Goal: Check status: Check status

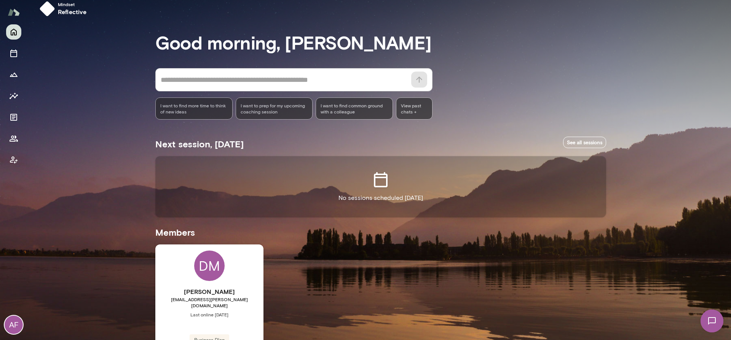
scroll to position [55, 0]
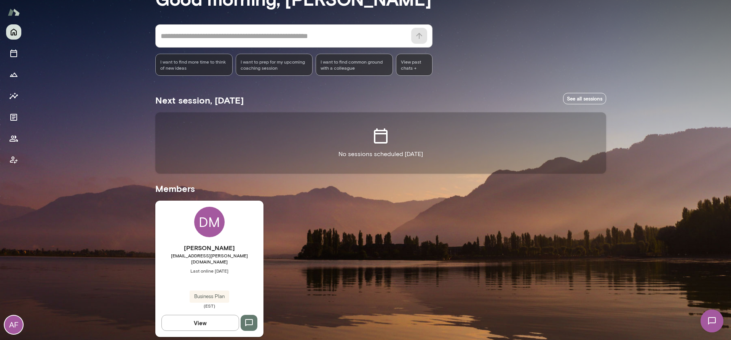
click at [193, 230] on div "[PERSON_NAME] [EMAIL_ADDRESS][PERSON_NAME][DOMAIN_NAME] Last online [DATE] Busi…" at bounding box center [209, 269] width 108 height 136
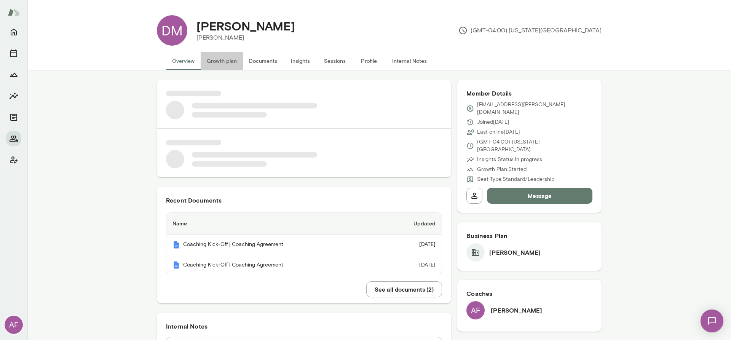
click at [222, 59] on button "Growth plan" at bounding box center [222, 61] width 42 height 18
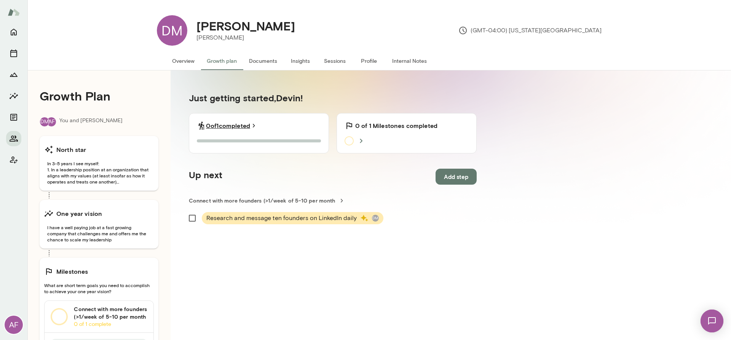
click at [258, 123] on icon at bounding box center [254, 126] width 8 height 8
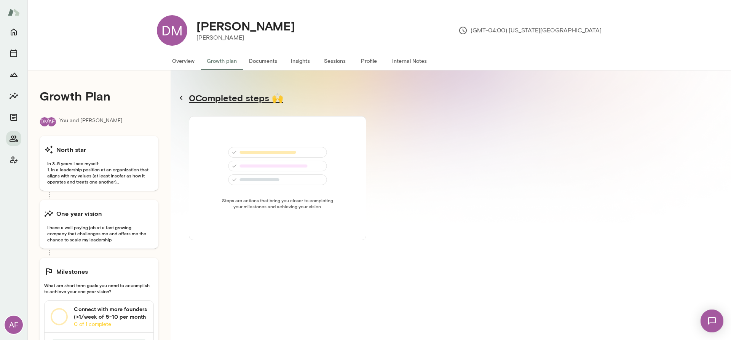
click at [181, 98] on icon at bounding box center [181, 98] width 3 height 4
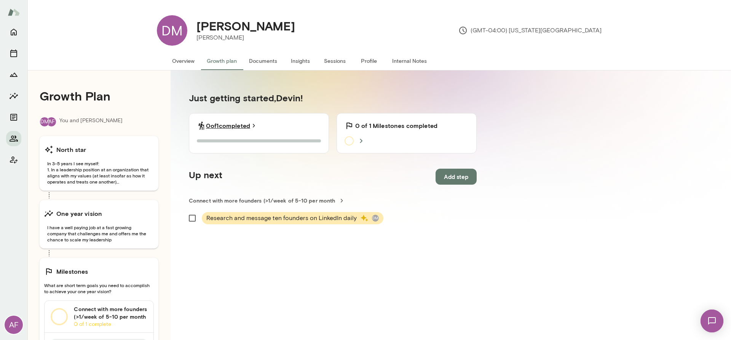
click at [258, 123] on icon at bounding box center [254, 126] width 8 height 8
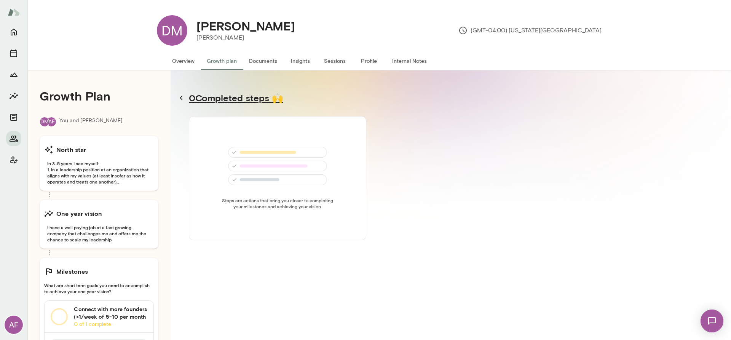
click at [182, 96] on icon at bounding box center [181, 97] width 9 height 9
